Goal: Entertainment & Leisure: Consume media (video, audio)

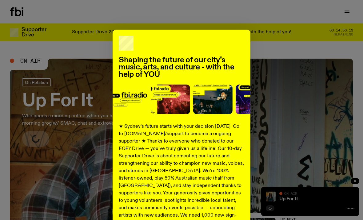
click at [233, 47] on div "Shaping the future of our city’s music, arts, and culture - with the help of YO…" at bounding box center [182, 156] width 138 height 253
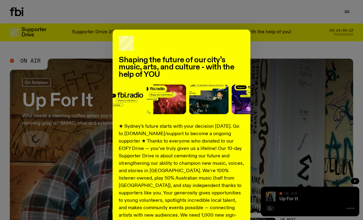
click at [314, 39] on div "Shaping the future of our city’s music, arts, and culture - with the help of YO…" at bounding box center [182, 156] width 344 height 253
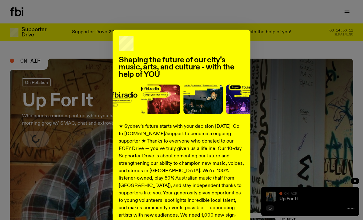
click at [193, 156] on p "★ Sydney’s future starts with your decision [DATE]. Go to [DOMAIN_NAME]/support…" at bounding box center [182, 186] width 126 height 126
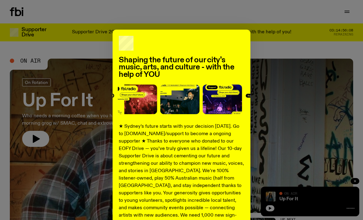
click at [305, 100] on div "Shaping the future of our city’s music, arts, and culture - with the help of YO…" at bounding box center [182, 156] width 344 height 253
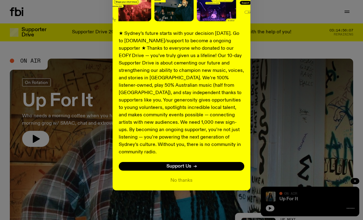
scroll to position [85, 0]
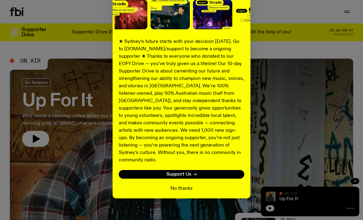
click at [190, 184] on button "No thanks" at bounding box center [182, 187] width 22 height 7
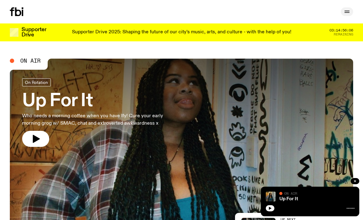
click at [344, 12] on icon "button" at bounding box center [347, 11] width 7 height 7
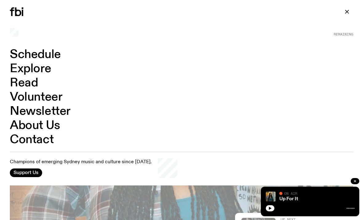
click at [53, 55] on link "Schedule" at bounding box center [35, 55] width 51 height 12
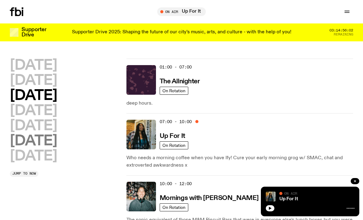
click at [57, 141] on h2 "[DATE]" at bounding box center [33, 141] width 47 height 14
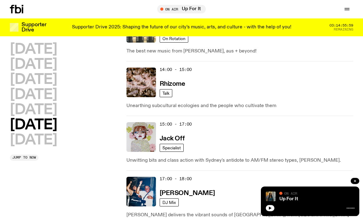
scroll to position [311, 0]
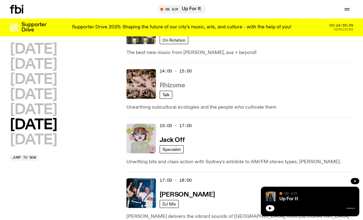
click at [179, 87] on h3 "Rhizome" at bounding box center [173, 85] width 26 height 6
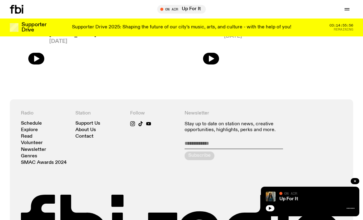
scroll to position [312, 0]
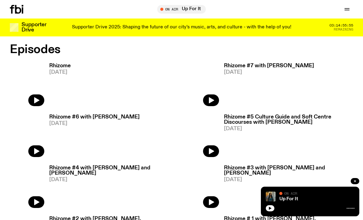
click at [109, 118] on h3 "Rhizome #6 with [PERSON_NAME]" at bounding box center [94, 116] width 91 height 5
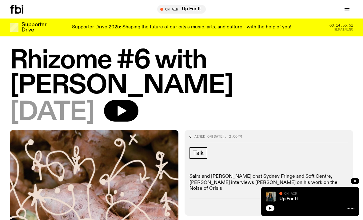
scroll to position [5, 0]
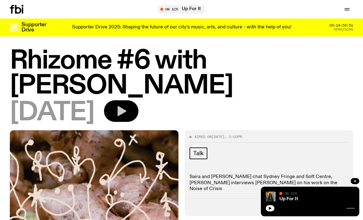
click at [127, 111] on icon "button" at bounding box center [122, 111] width 9 height 10
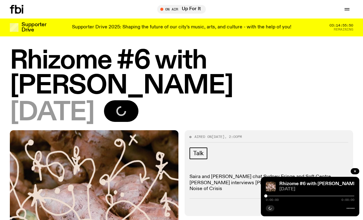
scroll to position [0, 0]
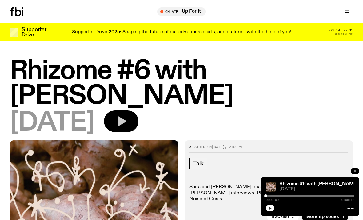
click at [272, 208] on button "button" at bounding box center [270, 208] width 9 height 6
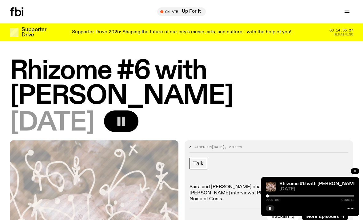
click at [271, 195] on div at bounding box center [310, 195] width 89 height 1
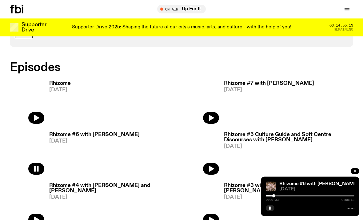
scroll to position [294, 0]
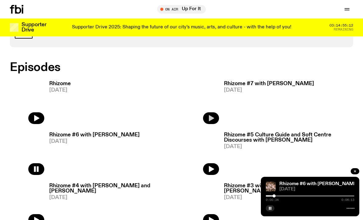
click at [214, 115] on icon "button" at bounding box center [211, 117] width 7 height 7
click at [266, 192] on div "Rhizome #7 with Dav Suyasa [DATE] 0:00:03 0:59:58" at bounding box center [310, 195] width 99 height 39
click at [267, 195] on div at bounding box center [226, 195] width 89 height 1
click at [347, 208] on icon at bounding box center [351, 207] width 8 height 5
click at [350, 207] on icon at bounding box center [351, 207] width 8 height 5
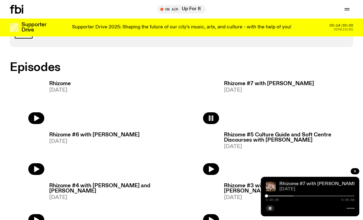
click at [327, 185] on link "Rhizome #7 with [PERSON_NAME]" at bounding box center [319, 183] width 79 height 5
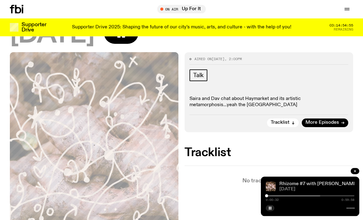
scroll to position [83, 0]
click at [266, 197] on div at bounding box center [266, 195] width 3 height 3
click at [268, 196] on div at bounding box center [233, 195] width 89 height 1
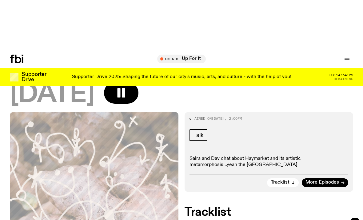
scroll to position [0, 0]
